Goal: Task Accomplishment & Management: Manage account settings

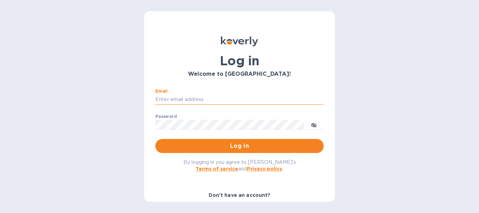
click at [198, 102] on input "Email" at bounding box center [239, 99] width 168 height 11
type input "[EMAIL_ADDRESS][DOMAIN_NAME]"
click at [245, 145] on span "Log in" at bounding box center [239, 146] width 157 height 8
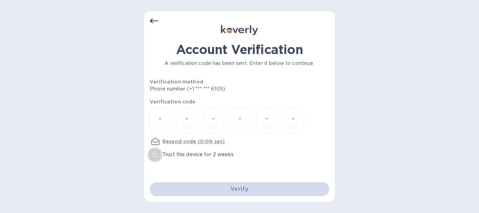
click at [157, 155] on input "Trust this device for 2 weeks" at bounding box center [155, 154] width 15 height 15
checkbox input "true"
click at [166, 118] on div at bounding box center [160, 120] width 21 height 25
type input "2"
type input "5"
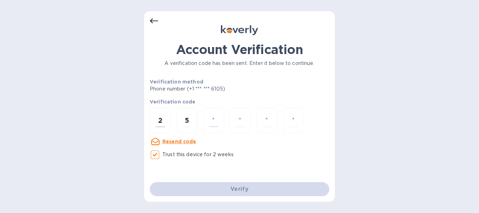
type input "5"
type input "9"
type input "6"
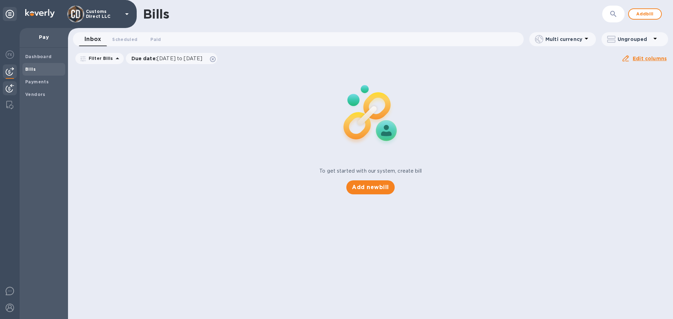
click at [10, 88] on img at bounding box center [10, 88] width 8 height 8
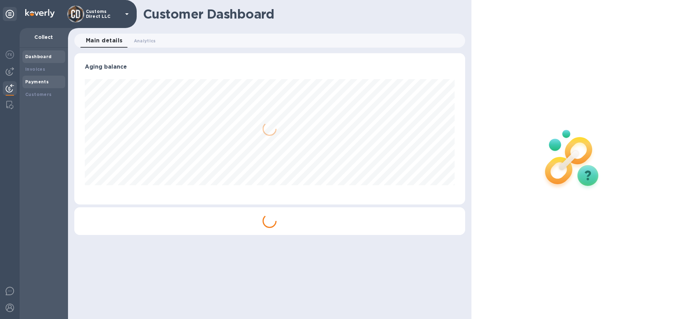
scroll to position [151, 390]
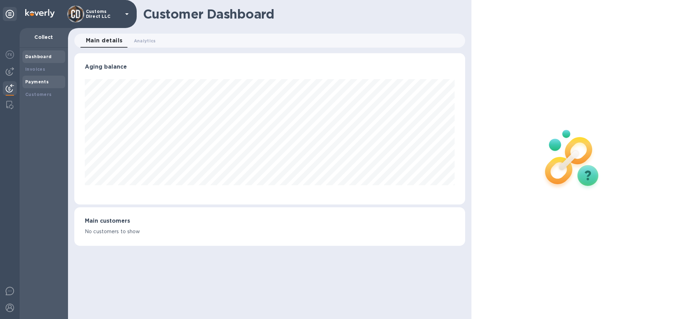
click at [35, 81] on b "Payments" at bounding box center [36, 81] width 23 height 5
